Goal: Task Accomplishment & Management: Manage account settings

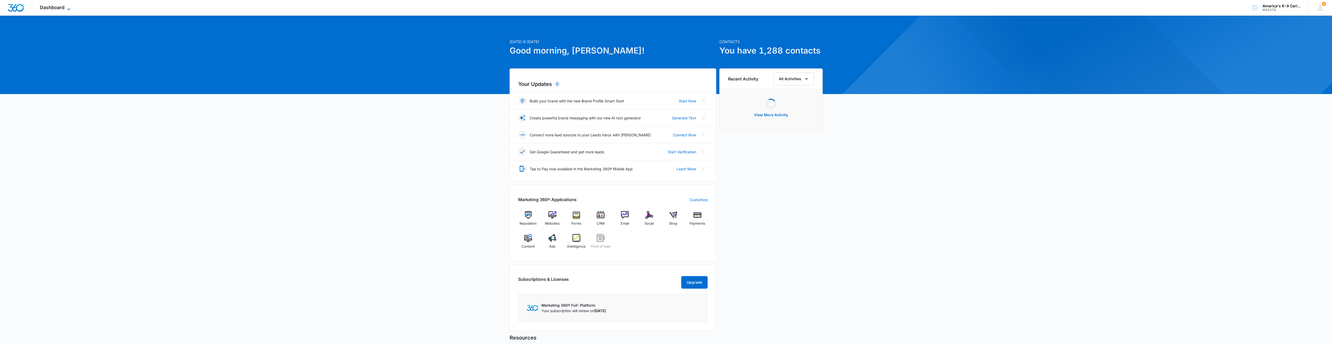
click at [71, 7] on icon at bounding box center [69, 9] width 6 height 6
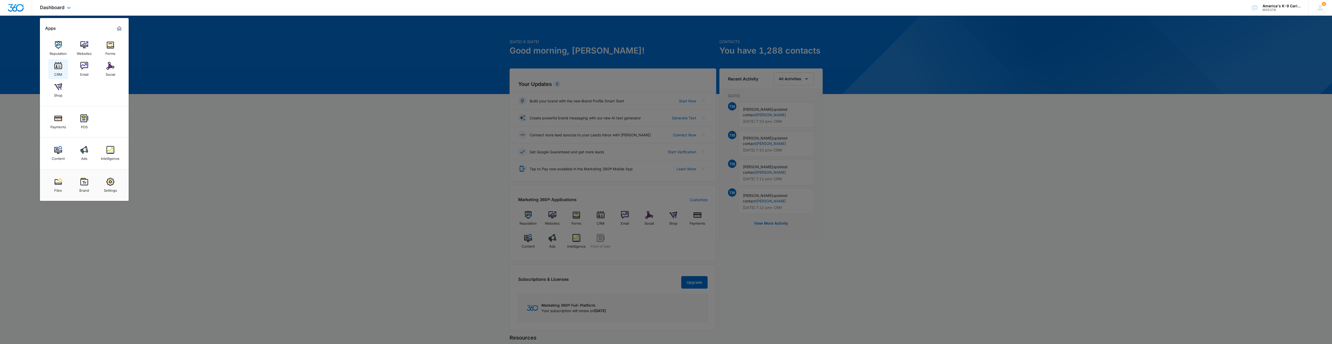
click at [53, 67] on link "CRM" at bounding box center [58, 69] width 20 height 20
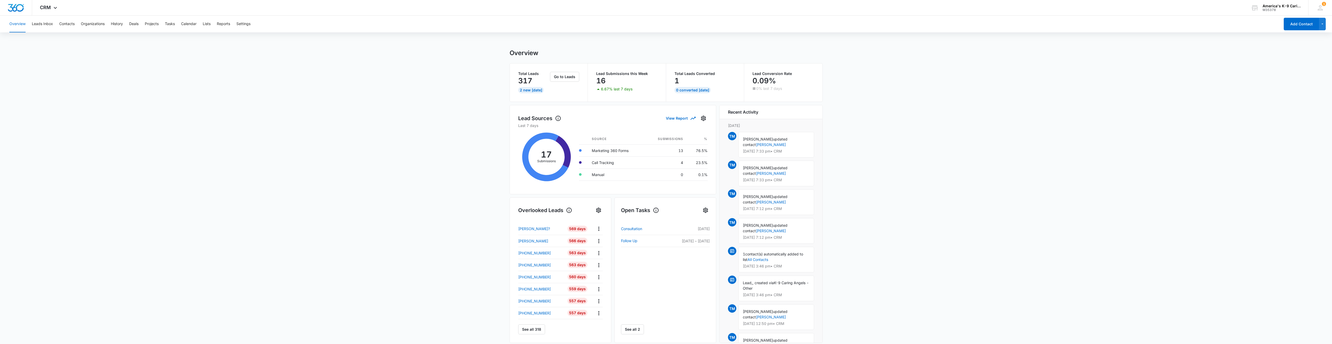
click at [77, 25] on div "Overview Leads Inbox Contacts Organizations History Deals Projects Tasks Calend…" at bounding box center [643, 24] width 1274 height 17
click at [68, 25] on button "Contacts" at bounding box center [66, 24] width 15 height 17
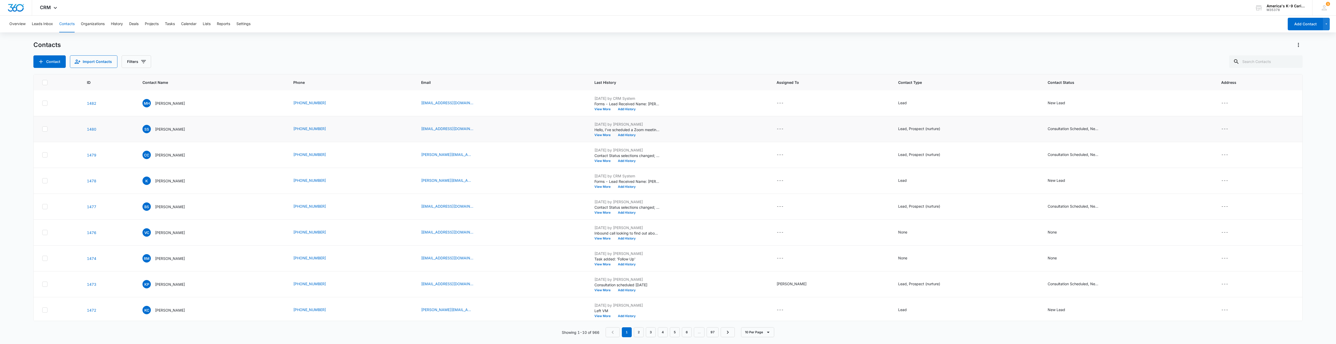
scroll to position [28, 0]
click at [167, 256] on p "[PERSON_NAME]" at bounding box center [170, 255] width 30 height 5
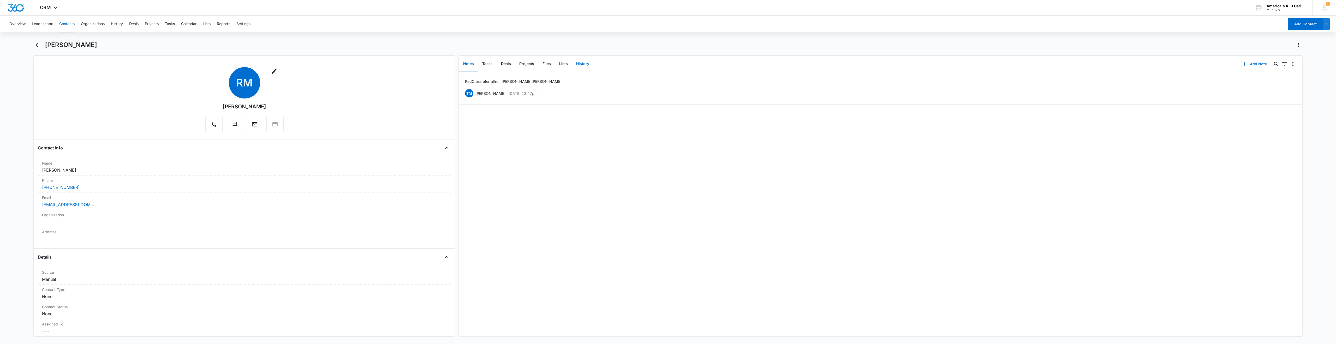
click at [584, 63] on button "History" at bounding box center [582, 64] width 21 height 16
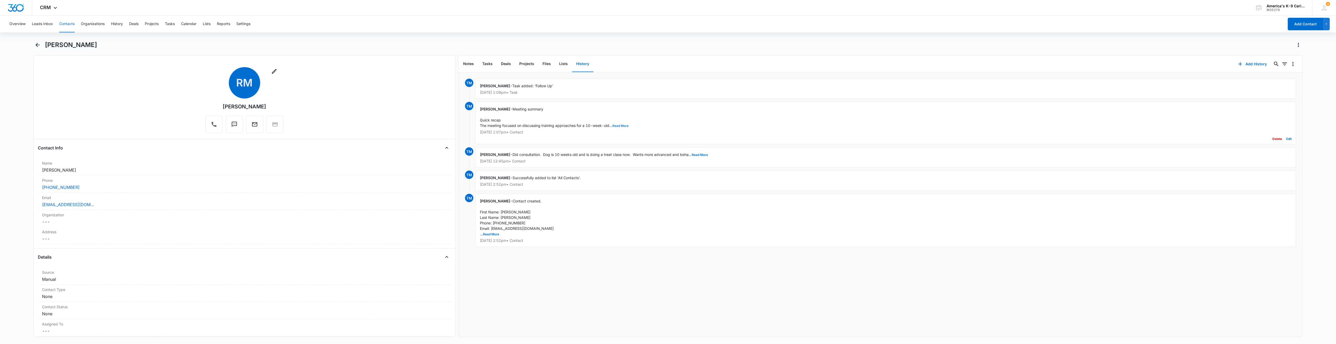
click at [620, 125] on button "Read More" at bounding box center [620, 125] width 16 height 3
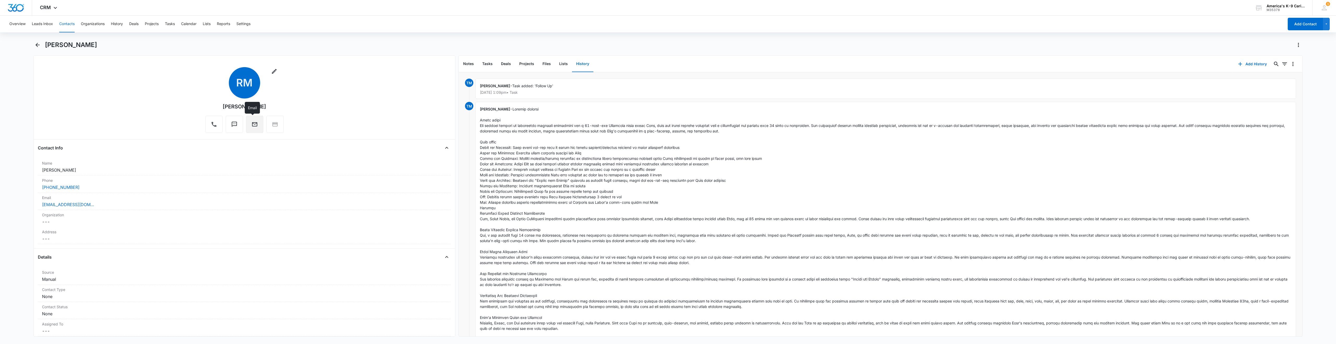
click at [251, 125] on icon "Email" at bounding box center [254, 124] width 6 height 6
click at [744, 165] on div "Ted Madsen - Show Less Sep 5, 2025 at 1:07pm • Contact Delete Edit" at bounding box center [885, 246] width 820 height 289
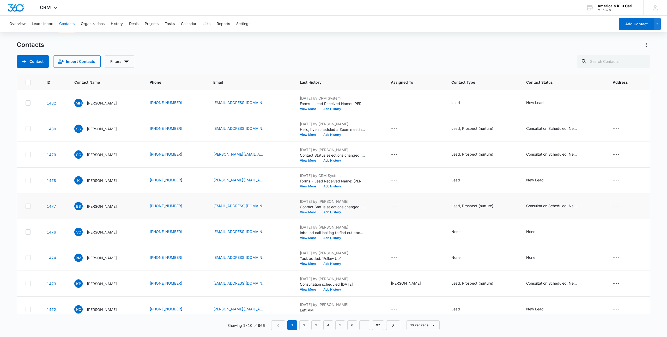
scroll to position [34, 0]
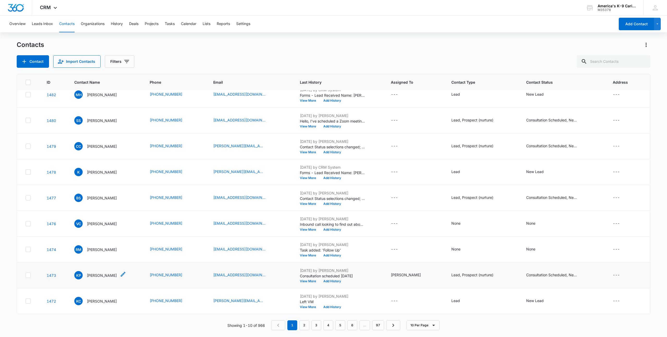
click at [103, 275] on p "[PERSON_NAME]" at bounding box center [102, 275] width 30 height 5
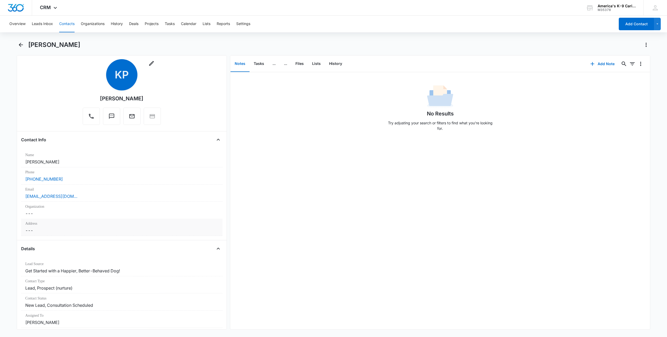
scroll to position [26, 0]
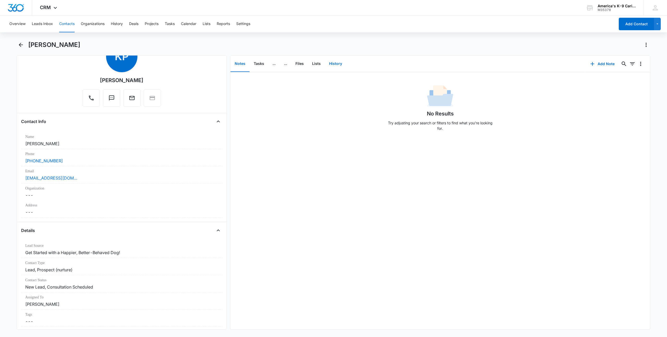
click at [335, 64] on button "History" at bounding box center [335, 64] width 21 height 16
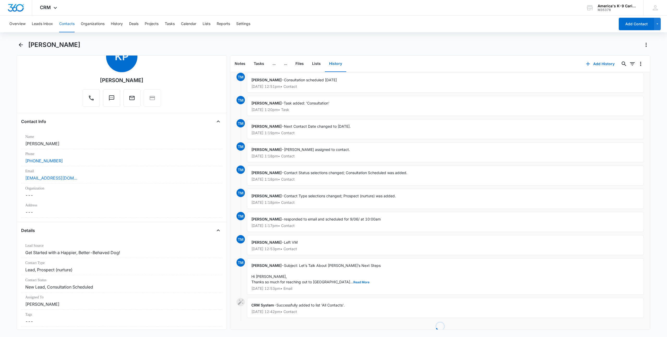
scroll to position [16, 0]
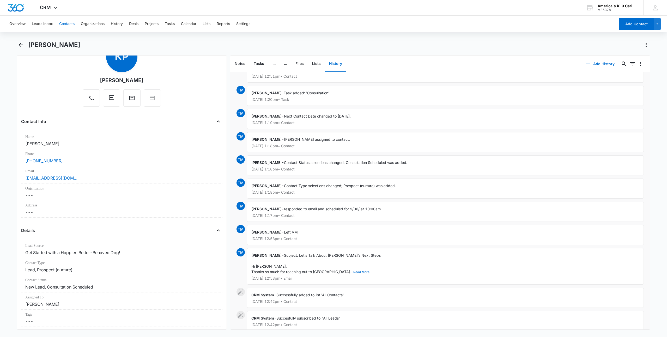
click at [354, 273] on button "Read More" at bounding box center [362, 272] width 16 height 3
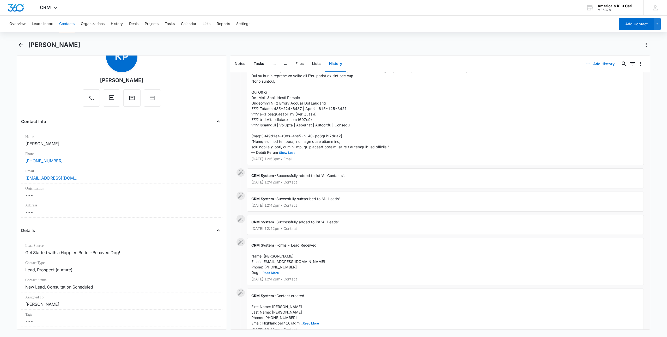
scroll to position [323, 0]
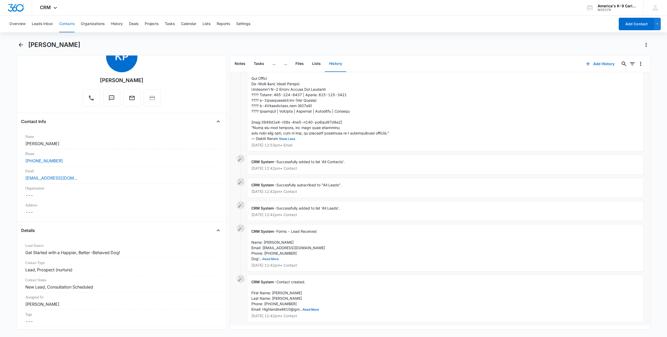
click at [275, 258] on button "Read More" at bounding box center [271, 259] width 16 height 3
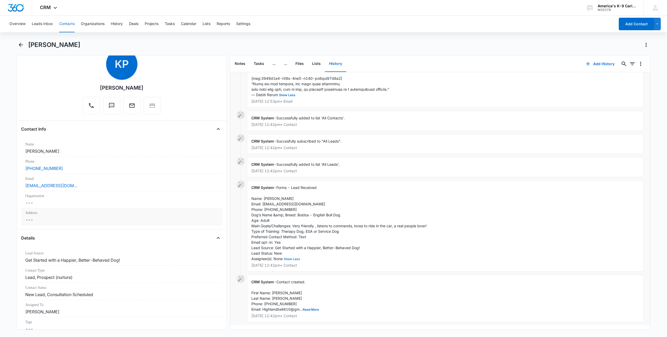
scroll to position [0, 0]
